Goal: Information Seeking & Learning: Learn about a topic

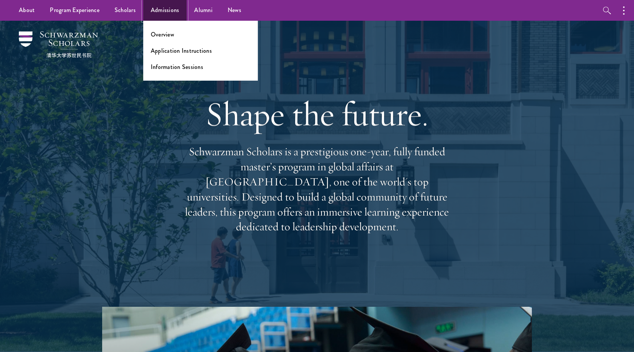
click at [162, 11] on link "Admissions" at bounding box center [165, 10] width 44 height 21
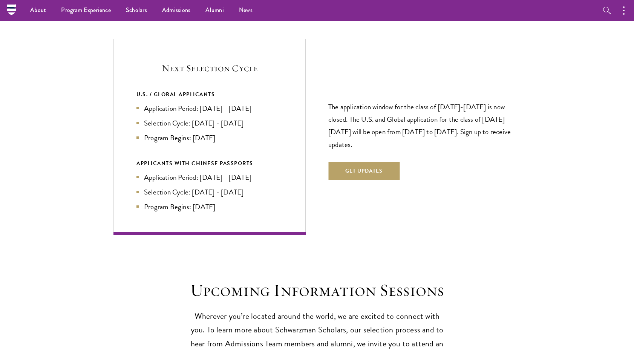
scroll to position [1582, 0]
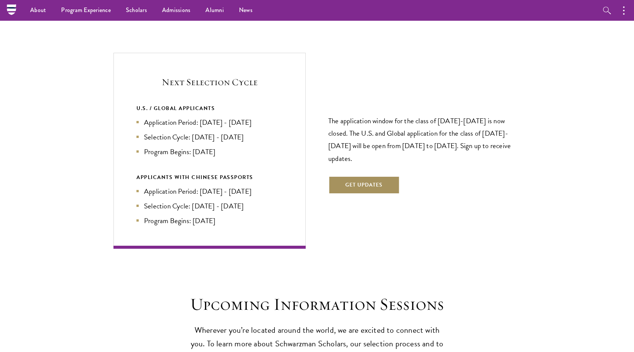
click at [365, 176] on button "Get Updates" at bounding box center [363, 185] width 71 height 18
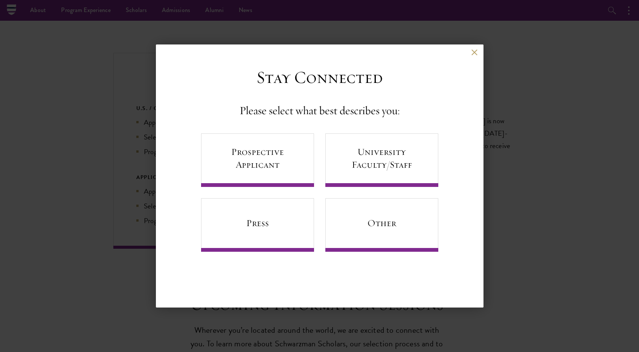
click at [480, 52] on div "Back" at bounding box center [320, 58] width 328 height 18
click at [477, 51] on button at bounding box center [475, 52] width 6 height 6
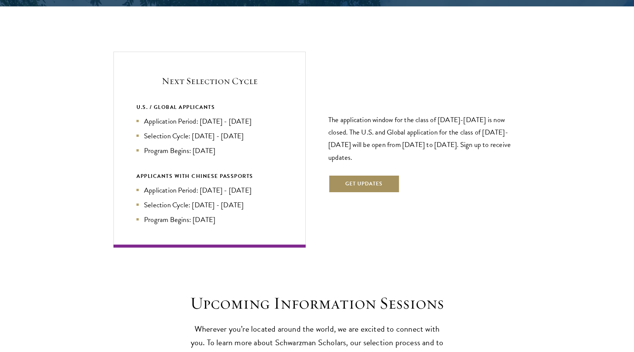
scroll to position [1583, 0]
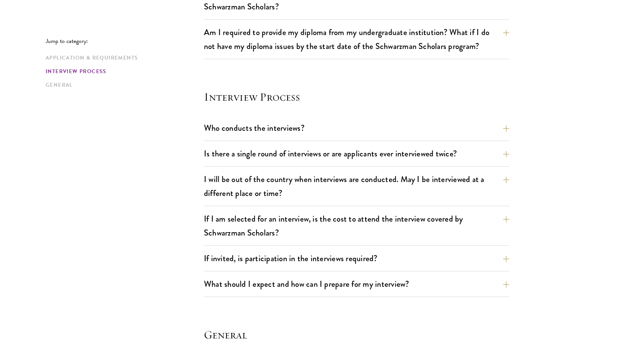
scroll to position [788, 0]
click at [290, 147] on button "Is there a single round of interviews or are applicants ever interviewed twice?" at bounding box center [361, 153] width 305 height 17
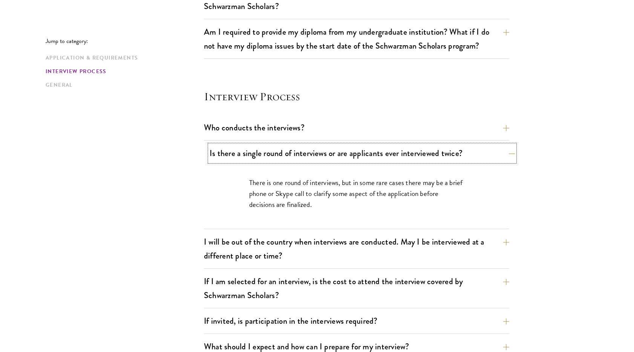
click at [290, 147] on button "Is there a single round of interviews or are applicants ever interviewed twice?" at bounding box center [361, 153] width 305 height 17
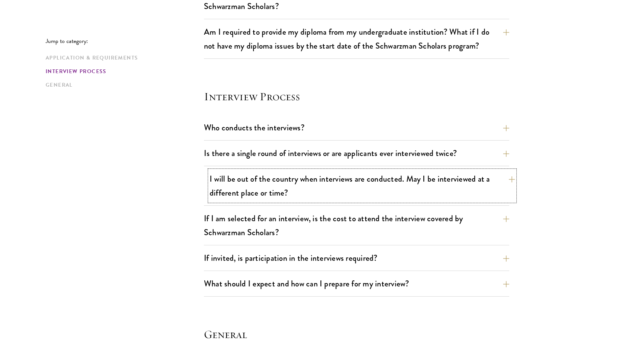
click at [282, 177] on button "I will be out of the country when interviews are conducted. May I be interviewe…" at bounding box center [361, 185] width 305 height 31
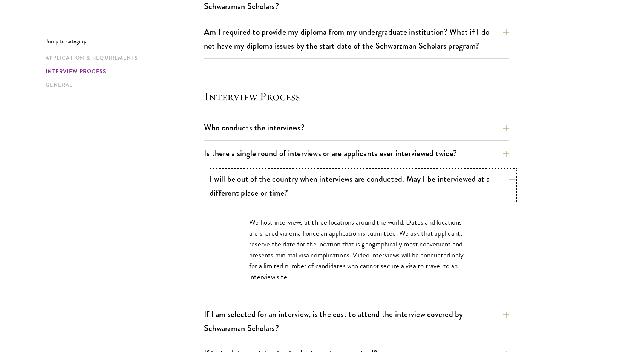
click at [282, 177] on button "I will be out of the country when interviews are conducted. May I be interviewe…" at bounding box center [361, 185] width 305 height 31
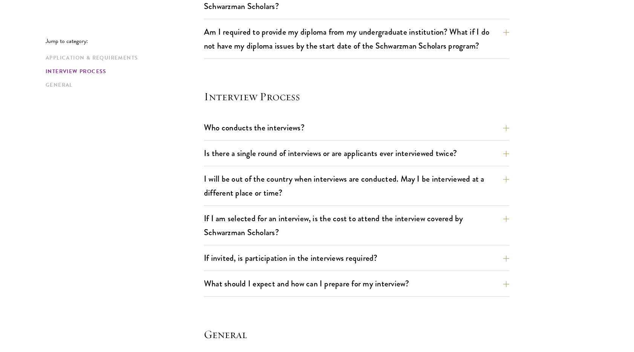
click at [167, 186] on div "Jump to category: Application & Requirements Interview Process General Applicat…" at bounding box center [317, 24] width 542 height 1179
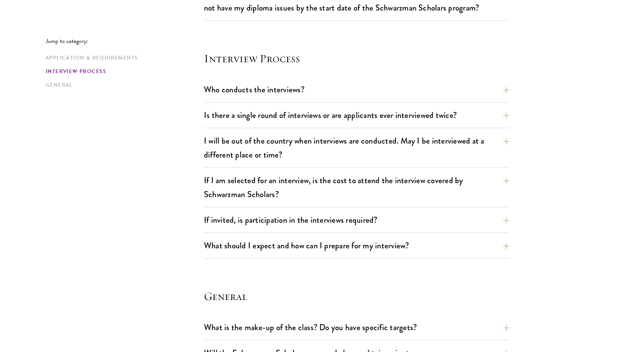
scroll to position [830, 0]
